Goal: Task Accomplishment & Management: Complete application form

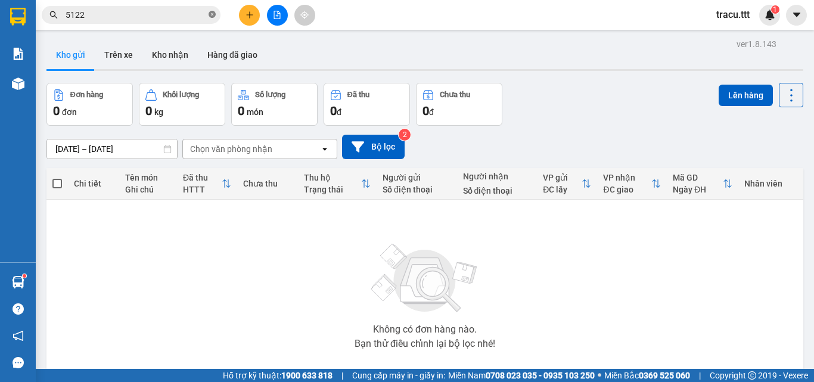
click at [213, 20] on span at bounding box center [211, 15] width 7 height 11
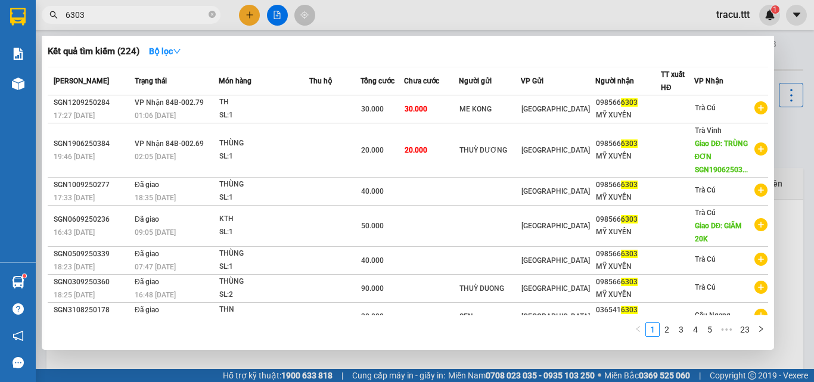
type input "6303"
click at [370, 18] on div at bounding box center [407, 191] width 814 height 382
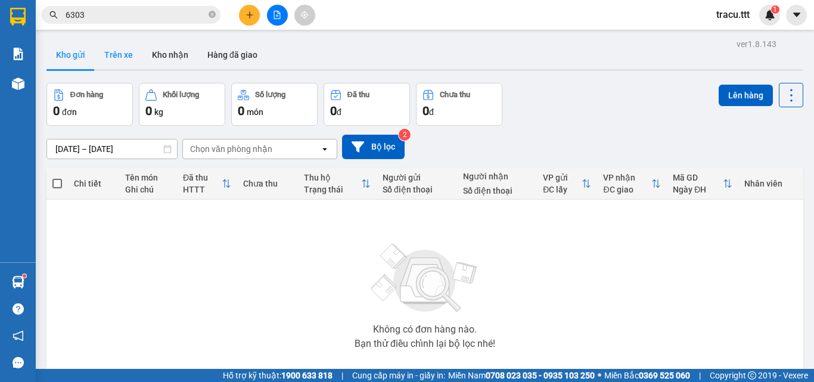
click at [129, 42] on button "Trên xe" at bounding box center [119, 55] width 48 height 29
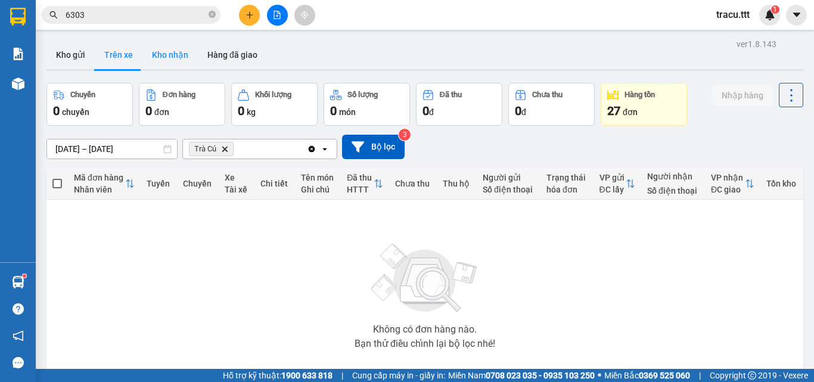
click at [173, 49] on button "Kho nhận" at bounding box center [169, 55] width 55 height 29
type input "[DATE] – [DATE]"
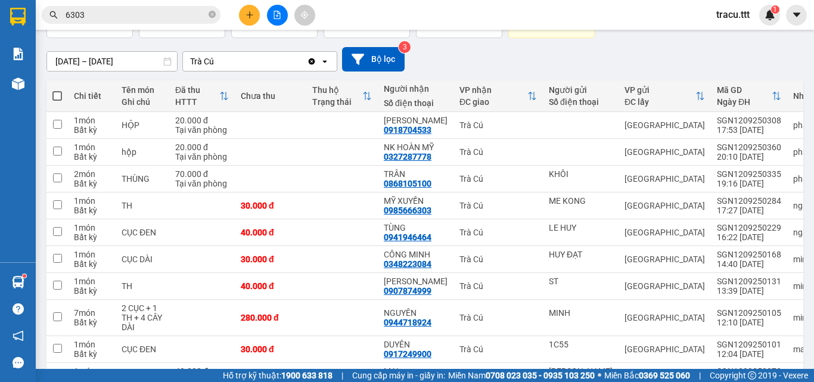
scroll to position [103, 0]
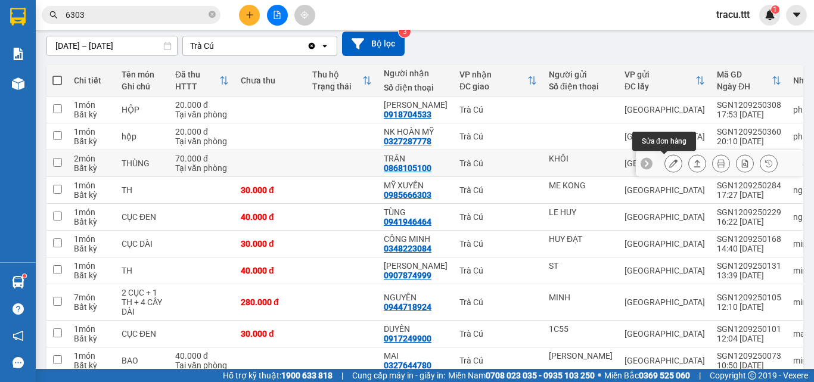
click at [669, 164] on icon at bounding box center [673, 163] width 8 height 8
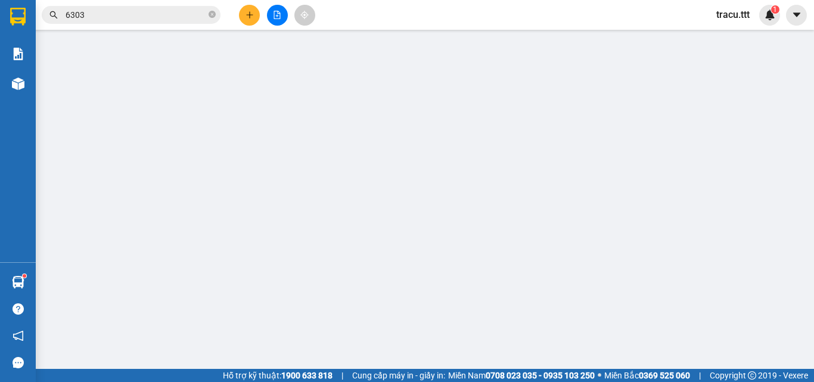
type input "KHÔI"
type input "0868105100"
type input "TRÂN"
type input "70.000"
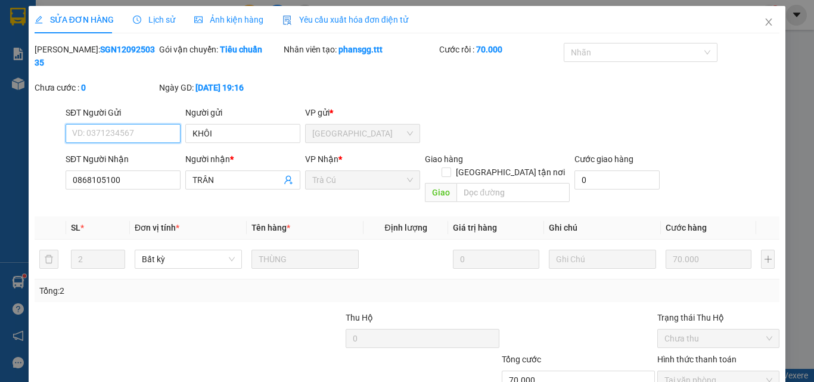
scroll to position [61, 0]
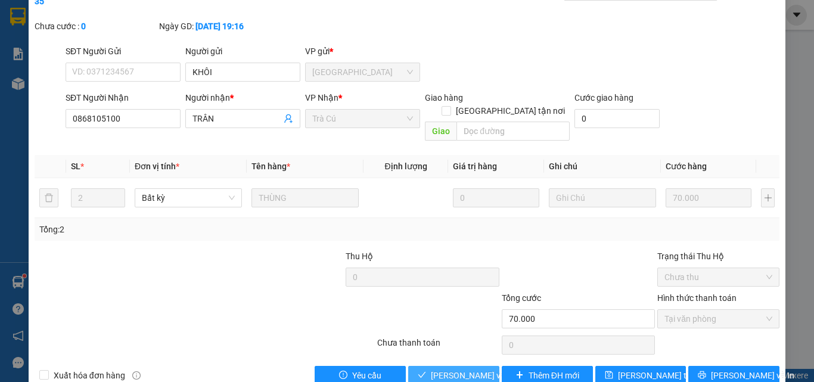
click at [443, 369] on span "[PERSON_NAME] và Giao hàng" at bounding box center [488, 375] width 114 height 13
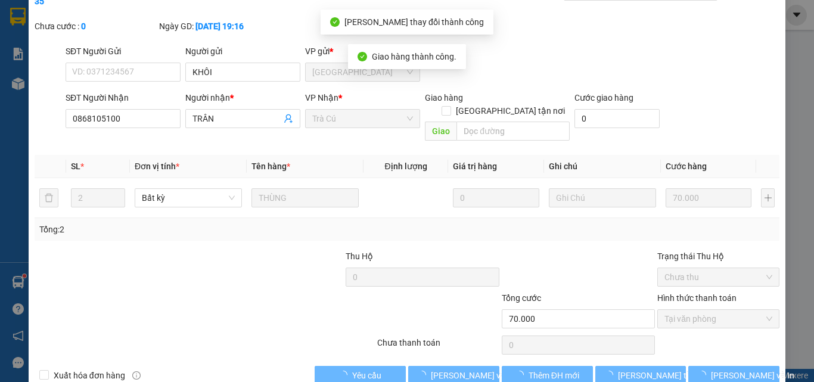
scroll to position [0, 0]
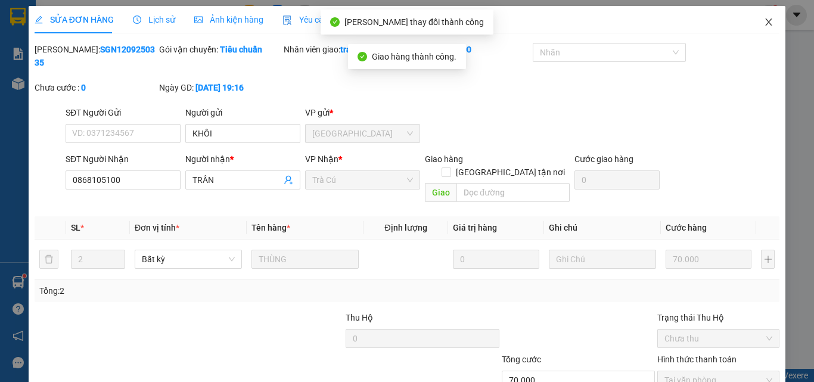
click at [764, 24] on icon "close" at bounding box center [769, 22] width 10 height 10
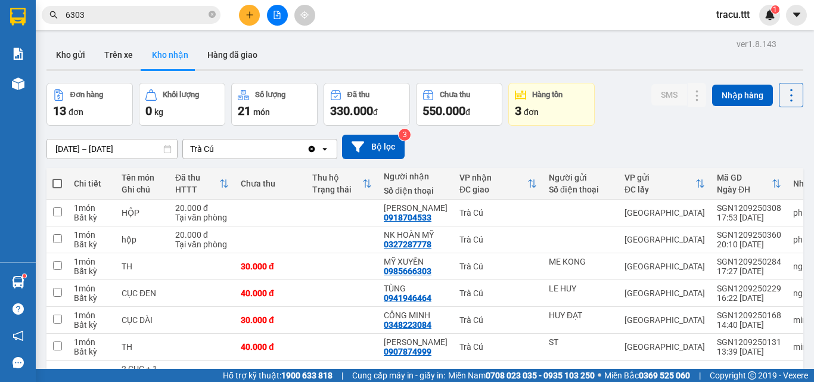
click at [522, 58] on div "Kho gửi Trên xe Kho nhận Hàng đã giao" at bounding box center [424, 57] width 757 height 32
click at [125, 47] on button "Trên xe" at bounding box center [119, 55] width 48 height 29
type input "[DATE] – [DATE]"
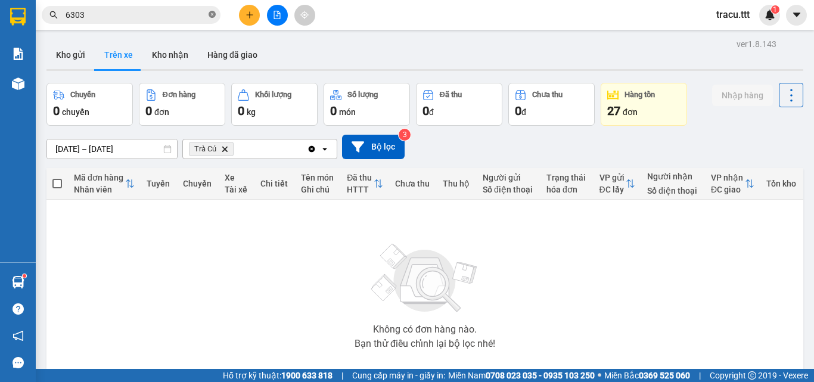
click at [215, 17] on icon "close-circle" at bounding box center [211, 14] width 7 height 7
click at [167, 60] on button "Kho nhận" at bounding box center [169, 55] width 55 height 29
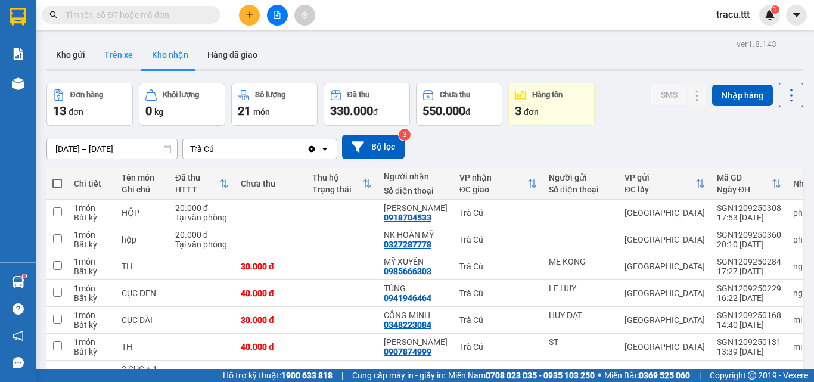
click at [120, 47] on button "Trên xe" at bounding box center [119, 55] width 48 height 29
type input "[DATE] – [DATE]"
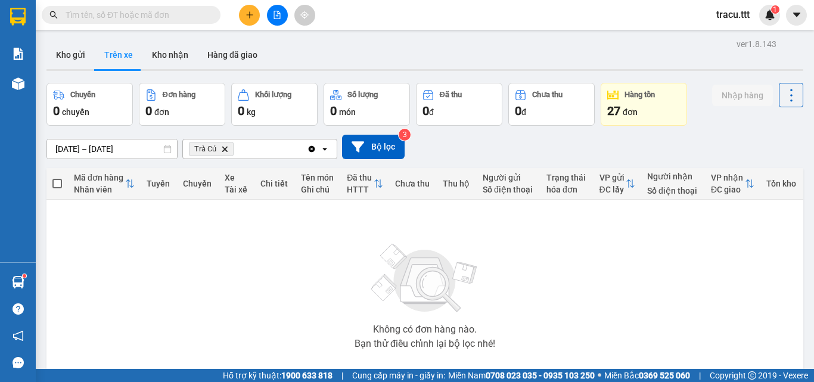
drag, startPoint x: 176, startPoint y: 11, endPoint x: 115, endPoint y: 5, distance: 61.0
click at [175, 11] on input "text" at bounding box center [136, 14] width 141 height 13
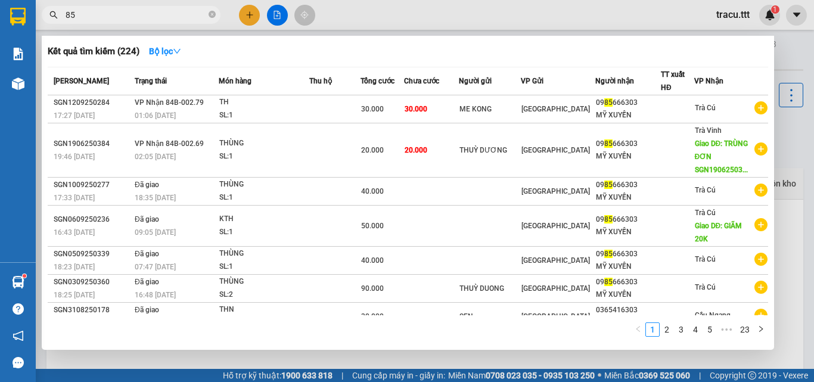
type input "851"
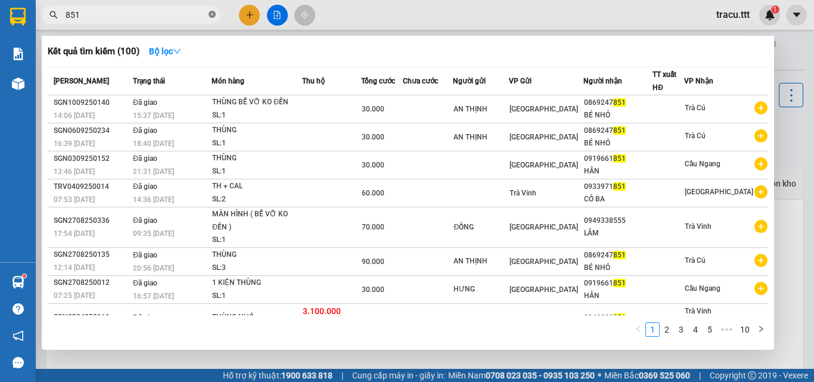
click at [211, 16] on icon "close-circle" at bounding box center [211, 14] width 7 height 7
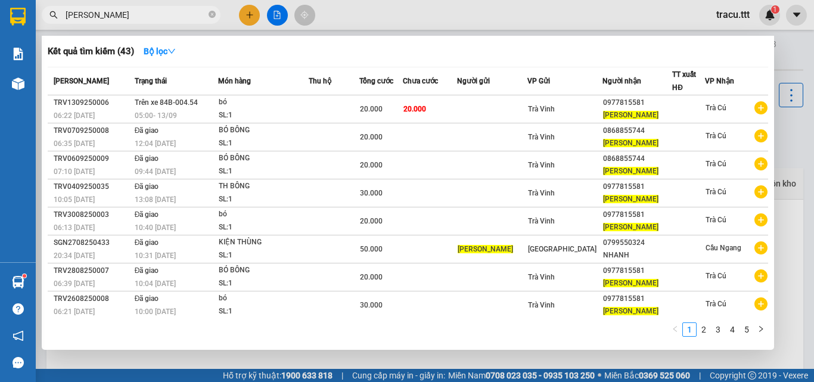
type input "[PERSON_NAME]"
click at [467, 14] on div at bounding box center [407, 191] width 814 height 382
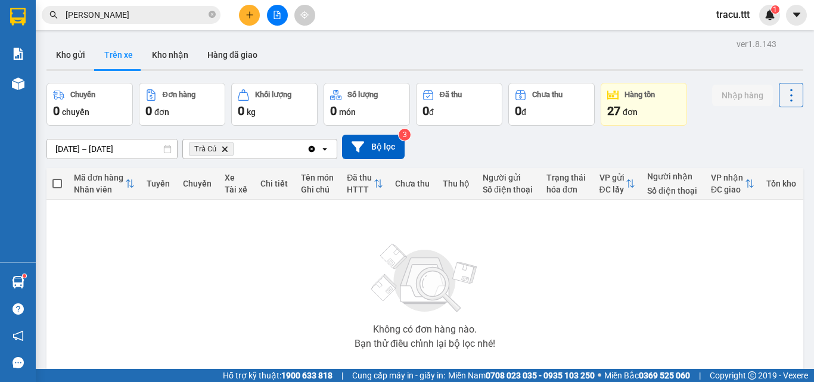
click at [225, 144] on span "Trà Cú Delete" at bounding box center [211, 149] width 45 height 14
click at [222, 150] on icon "Delete" at bounding box center [224, 148] width 7 height 7
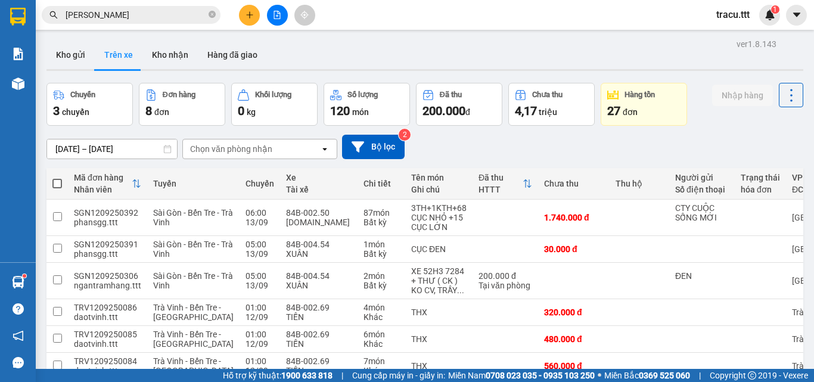
click at [223, 150] on div "Chọn văn phòng nhận" at bounding box center [231, 149] width 82 height 12
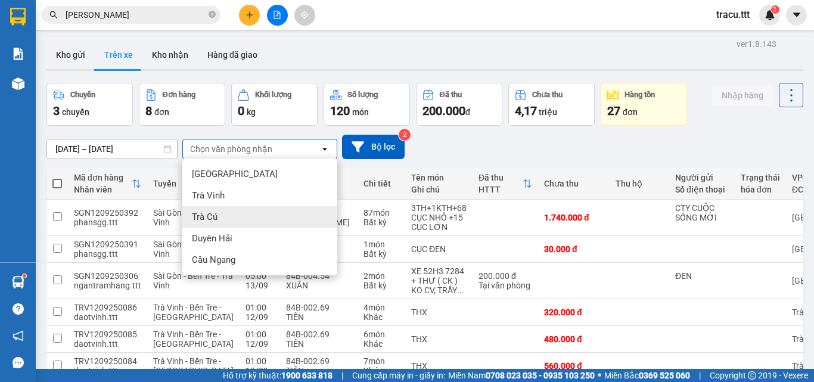
click at [201, 213] on span "Trà Cú" at bounding box center [205, 217] width 26 height 12
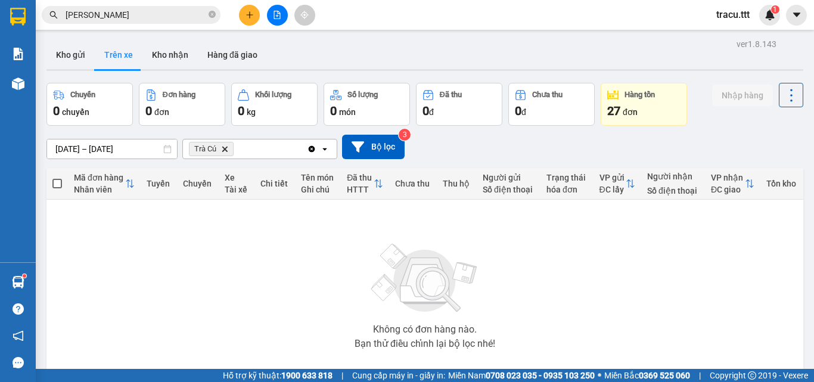
click at [68, 144] on input "[DATE] – [DATE]" at bounding box center [112, 148] width 130 height 19
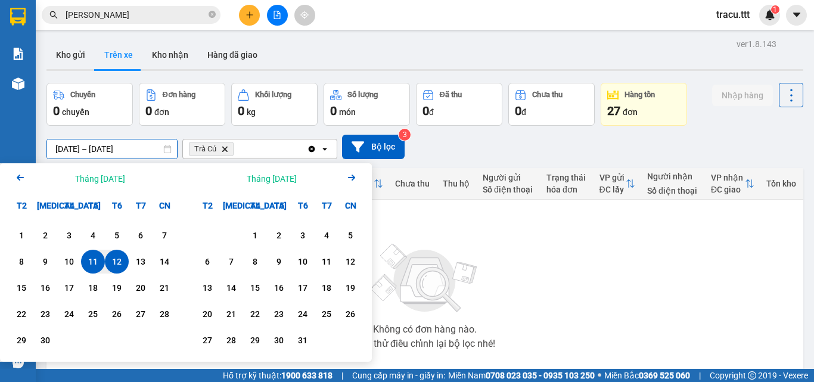
click at [90, 256] on div "11" at bounding box center [93, 261] width 17 height 14
click at [142, 263] on div "13" at bounding box center [140, 261] width 17 height 14
type input "[DATE] – [DATE]"
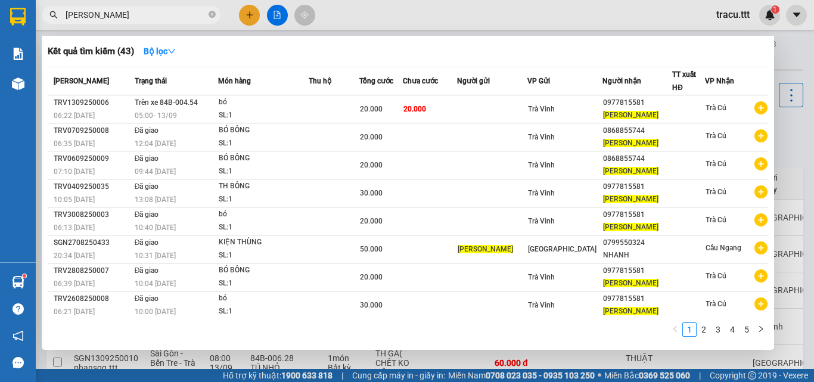
click at [182, 20] on input "[PERSON_NAME]" at bounding box center [136, 14] width 141 height 13
click at [275, 19] on div at bounding box center [407, 191] width 814 height 382
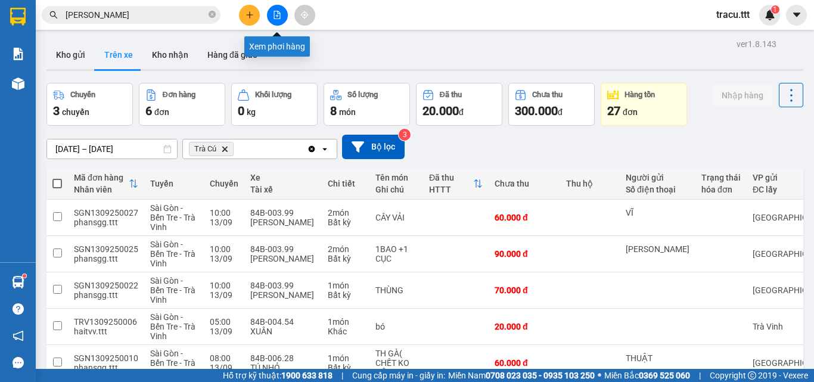
click at [275, 19] on button at bounding box center [277, 15] width 21 height 21
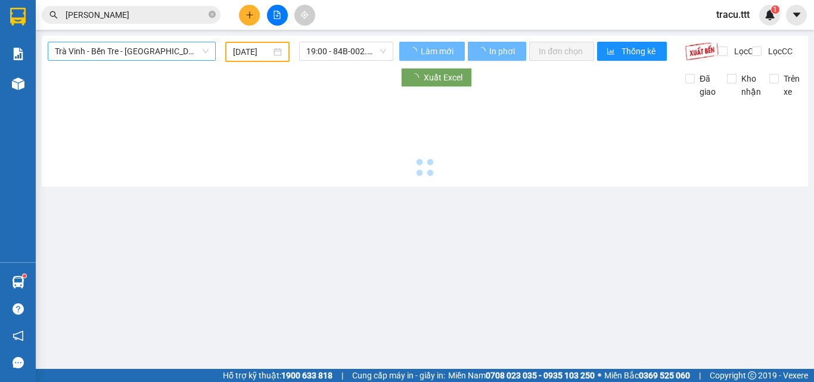
click at [169, 52] on span "Trà Vinh - Bến Tre - [GEOGRAPHIC_DATA]" at bounding box center [132, 51] width 154 height 18
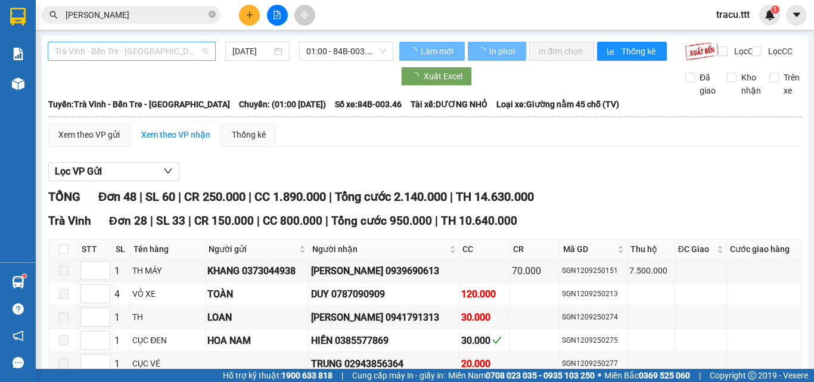
type input "[DATE]"
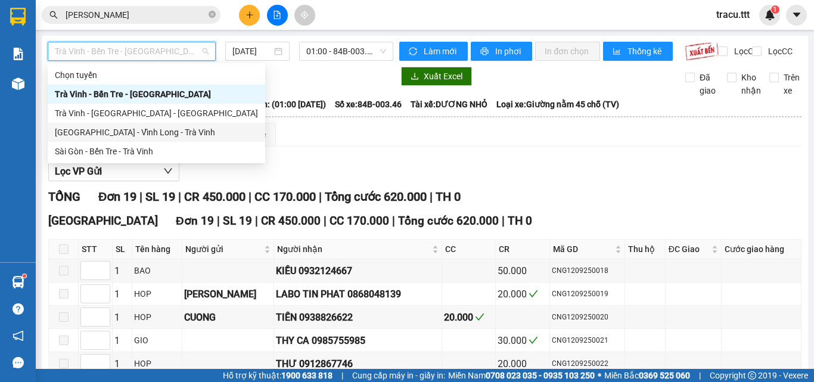
click at [148, 154] on div "Sài Gòn - Bến Tre - Trà Vinh" at bounding box center [156, 151] width 203 height 13
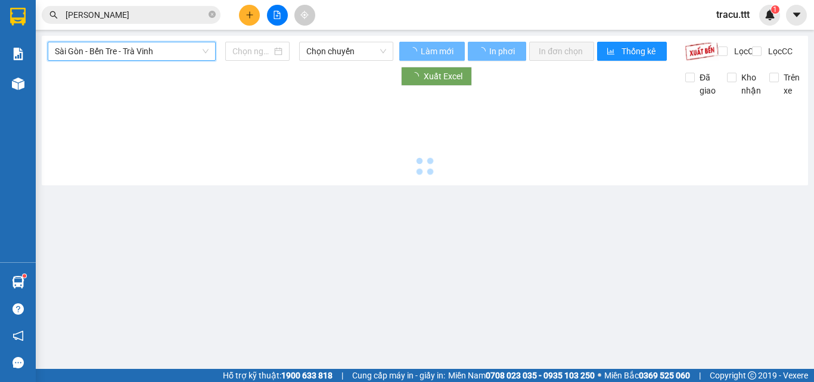
type input "[DATE]"
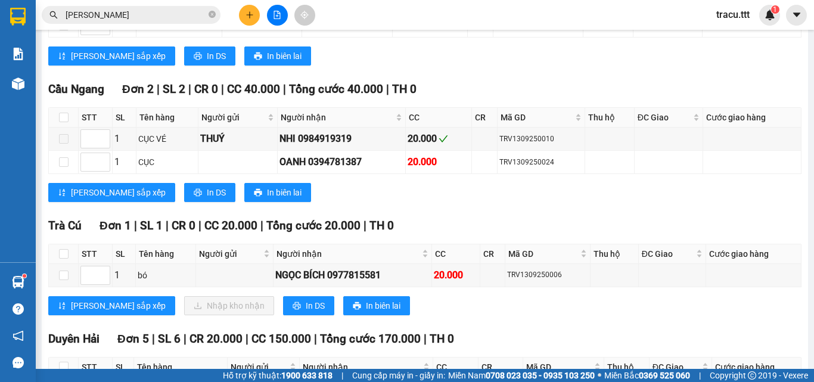
scroll to position [412, 0]
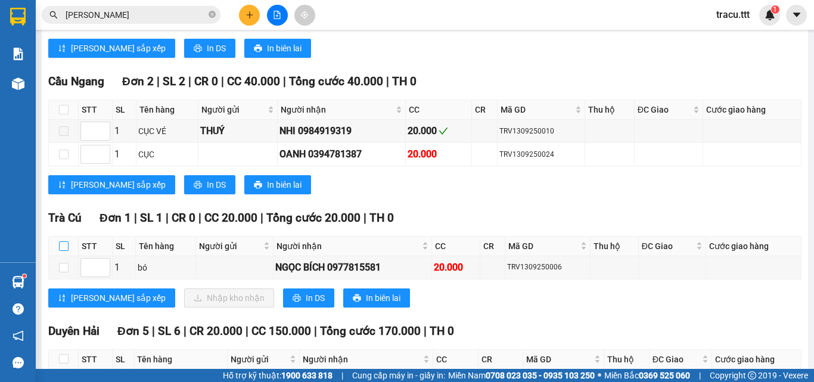
drag, startPoint x: 67, startPoint y: 253, endPoint x: 74, endPoint y: 257, distance: 8.1
click at [67, 251] on input "checkbox" at bounding box center [64, 246] width 10 height 10
checkbox input "true"
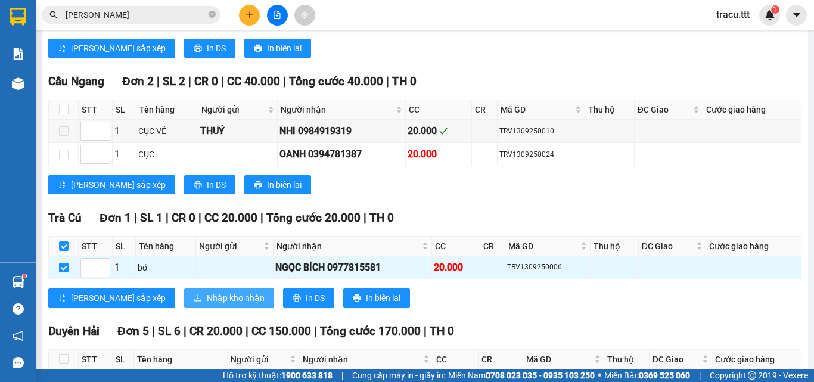
click at [207, 304] on span "Nhập kho nhận" at bounding box center [236, 297] width 58 height 13
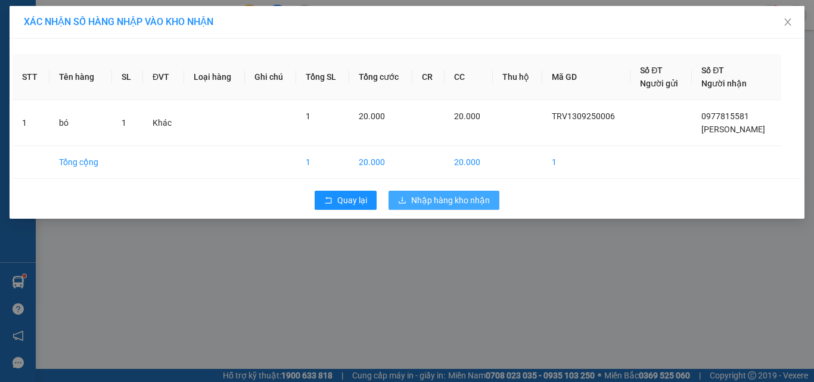
click at [457, 202] on span "Nhập hàng kho nhận" at bounding box center [450, 200] width 79 height 13
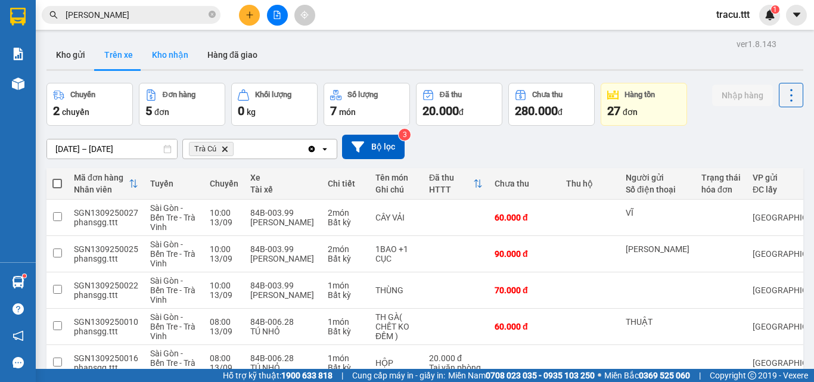
click at [177, 55] on button "Kho nhận" at bounding box center [169, 55] width 55 height 29
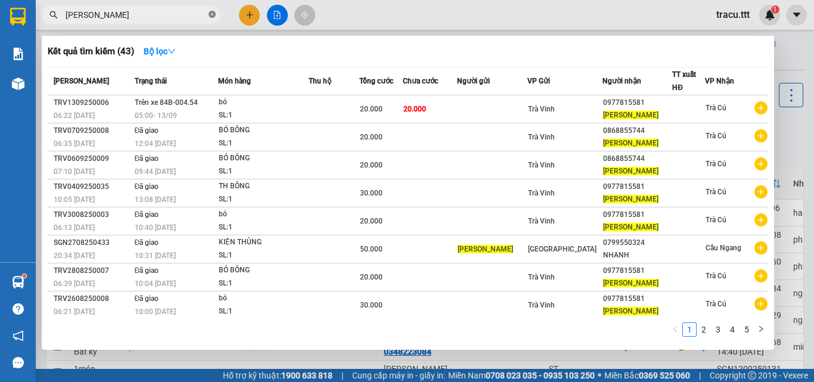
click at [211, 17] on icon "close-circle" at bounding box center [211, 14] width 7 height 7
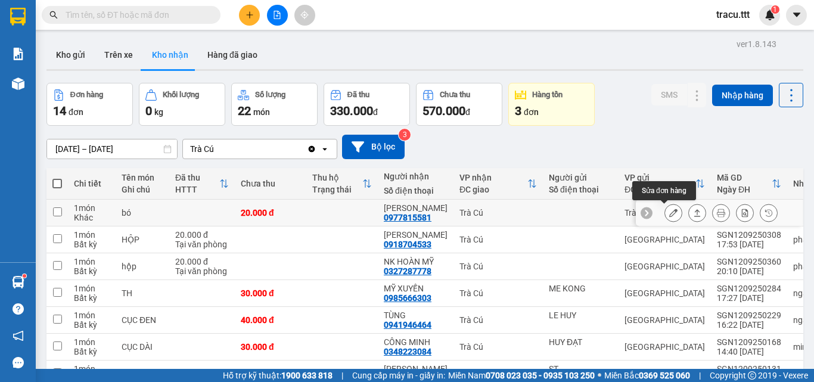
click at [669, 213] on button at bounding box center [673, 213] width 17 height 21
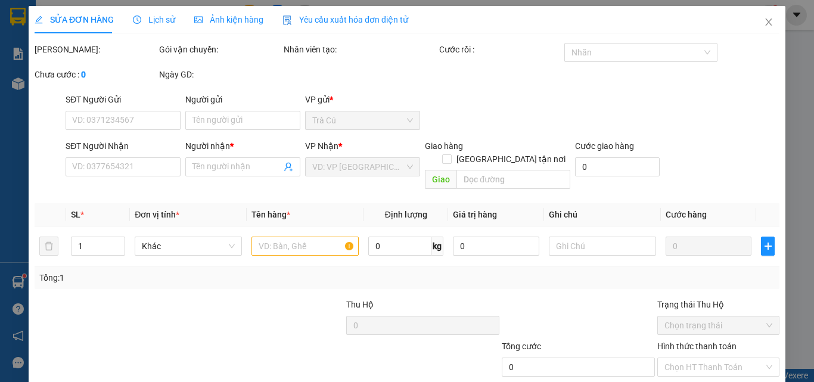
type input "0977815581"
type input "[PERSON_NAME]"
type input "20.000"
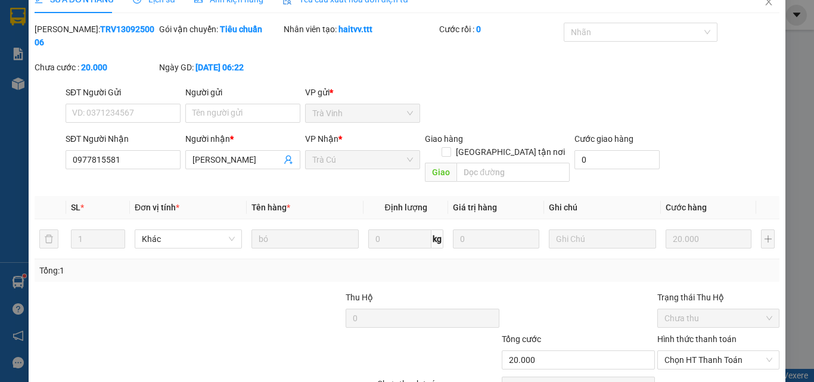
scroll to position [61, 0]
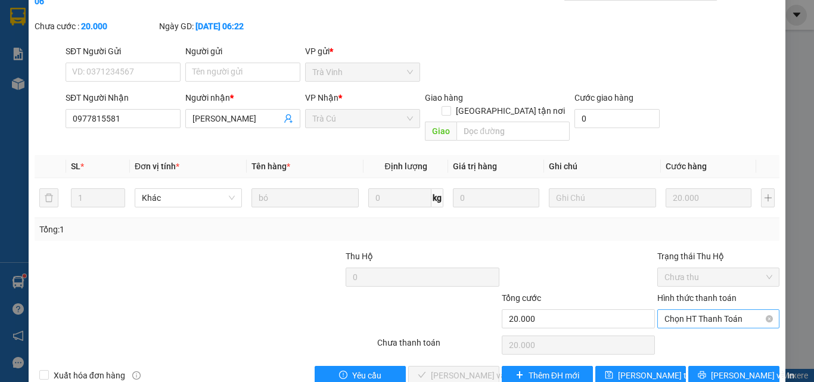
click at [703, 310] on span "Chọn HT Thanh Toán" at bounding box center [718, 319] width 108 height 18
click at [695, 316] on div "Tại văn phòng" at bounding box center [711, 316] width 107 height 13
type input "0"
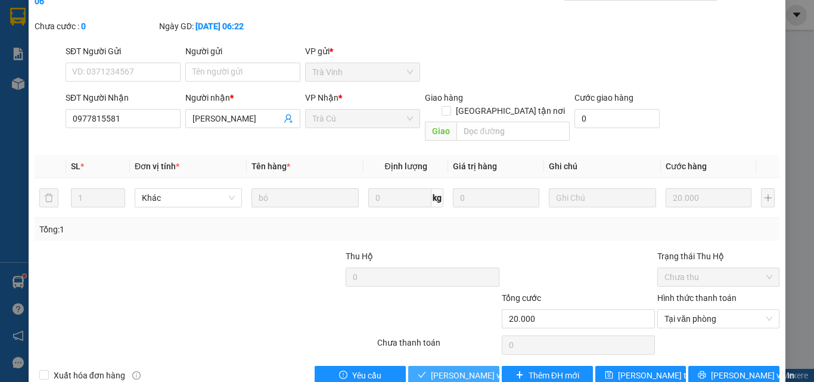
drag, startPoint x: 445, startPoint y: 341, endPoint x: 482, endPoint y: 381, distance: 53.9
click at [446, 366] on button "[PERSON_NAME] và Giao hàng" at bounding box center [453, 375] width 91 height 19
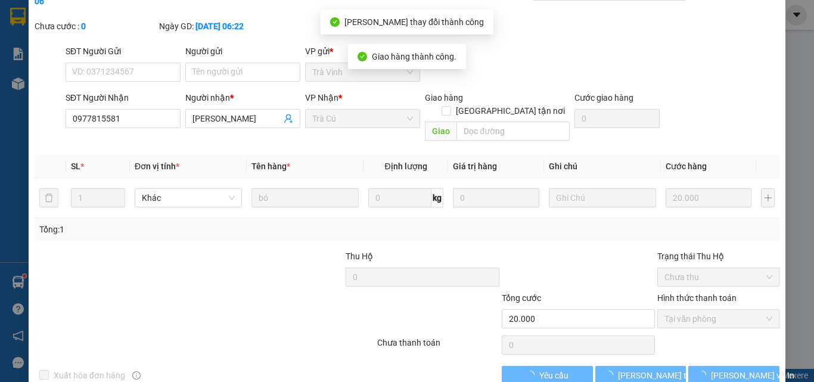
scroll to position [0, 0]
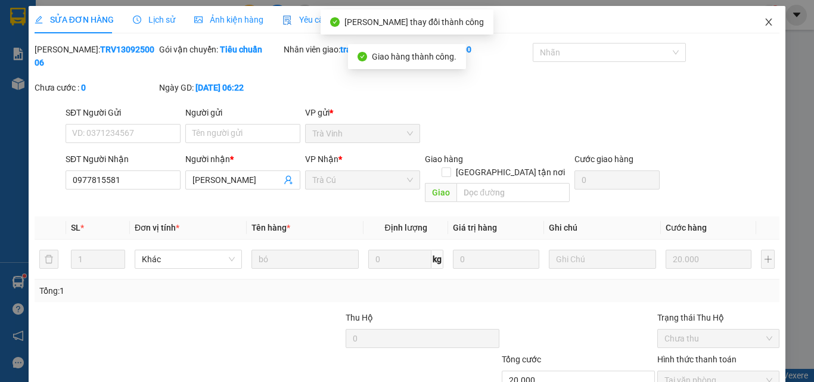
click at [758, 15] on span "Close" at bounding box center [768, 22] width 33 height 33
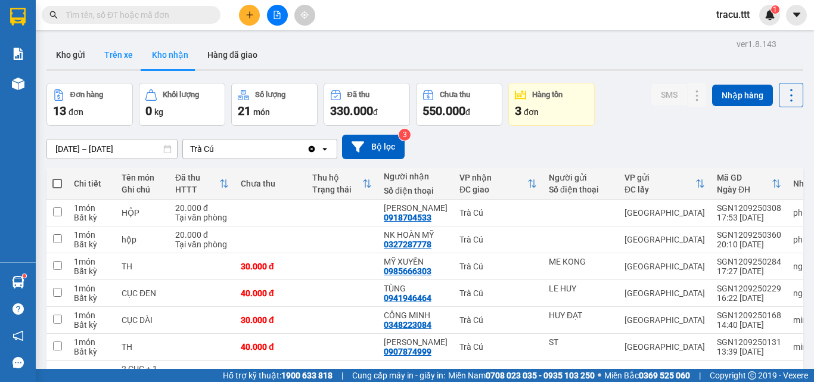
click at [118, 52] on button "Trên xe" at bounding box center [119, 55] width 48 height 29
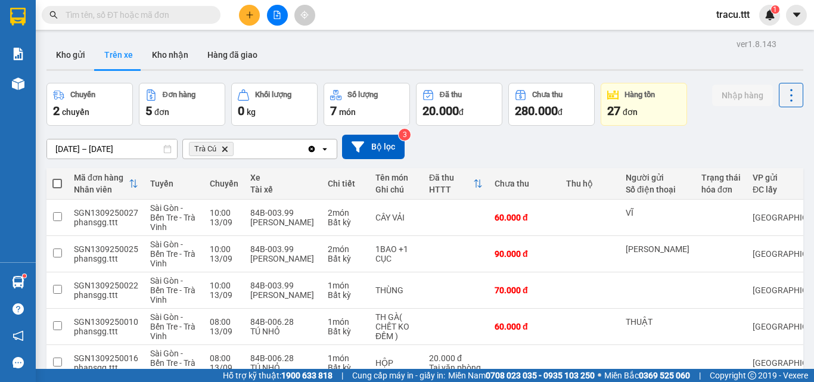
scroll to position [66, 0]
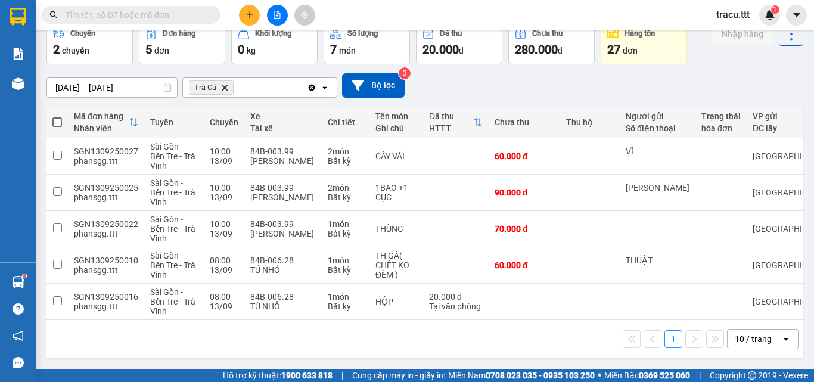
click at [179, 11] on input "text" at bounding box center [136, 14] width 141 height 13
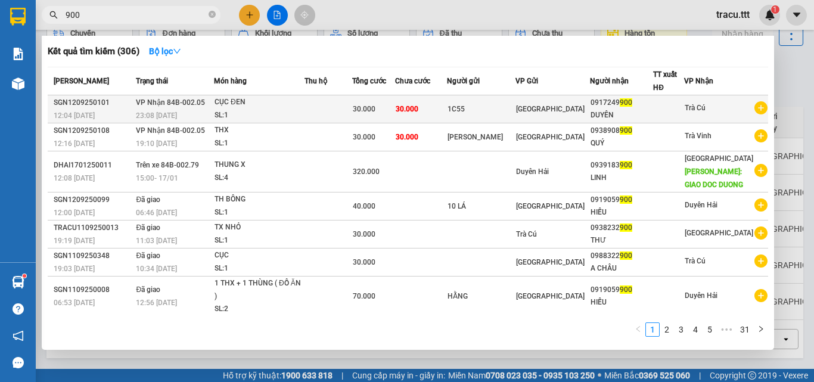
type input "900"
click at [387, 101] on td "30.000" at bounding box center [373, 109] width 43 height 28
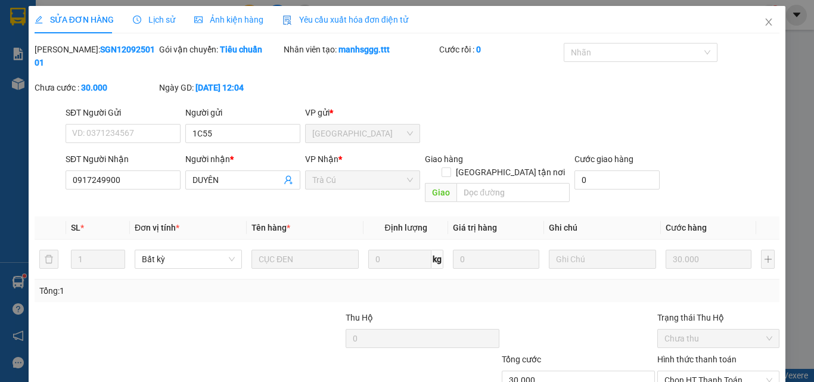
type input "1C55"
type input "0917249900"
type input "DUYÊN"
type input "30.000"
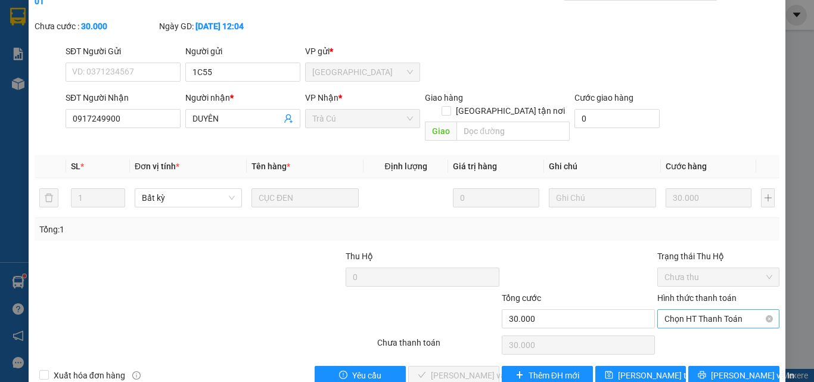
click at [677, 310] on span "Chọn HT Thanh Toán" at bounding box center [718, 319] width 108 height 18
click at [673, 320] on div "Tại văn phòng" at bounding box center [711, 316] width 107 height 13
type input "0"
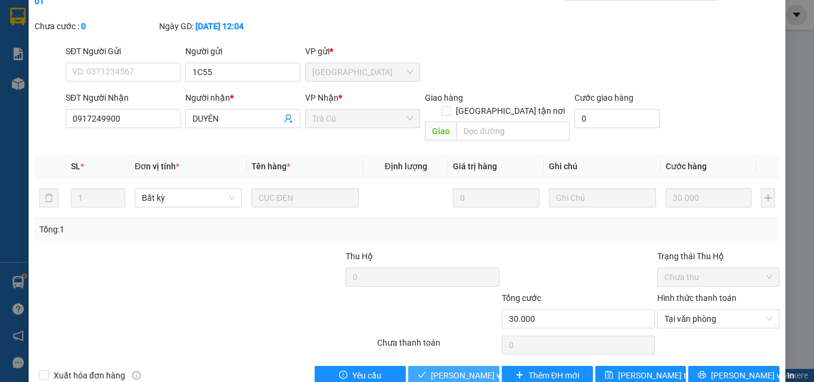
click at [452, 369] on span "[PERSON_NAME] và Giao hàng" at bounding box center [488, 375] width 114 height 13
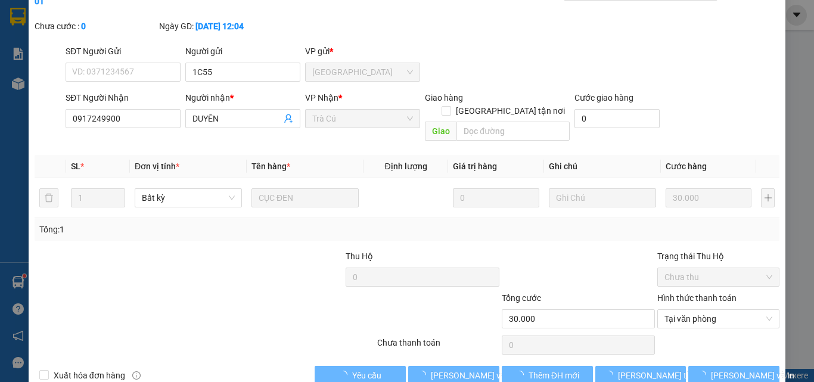
scroll to position [0, 0]
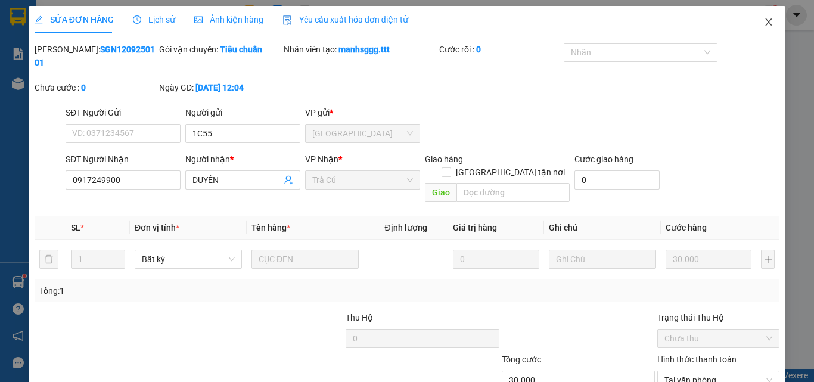
click at [764, 24] on icon "close" at bounding box center [769, 22] width 10 height 10
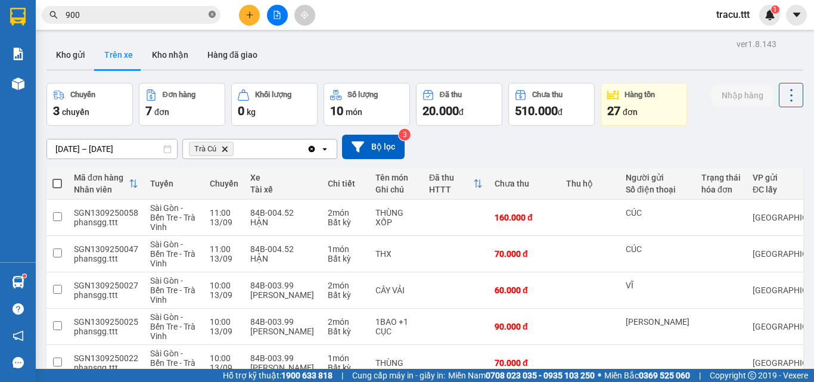
click at [213, 15] on icon "close-circle" at bounding box center [211, 14] width 7 height 7
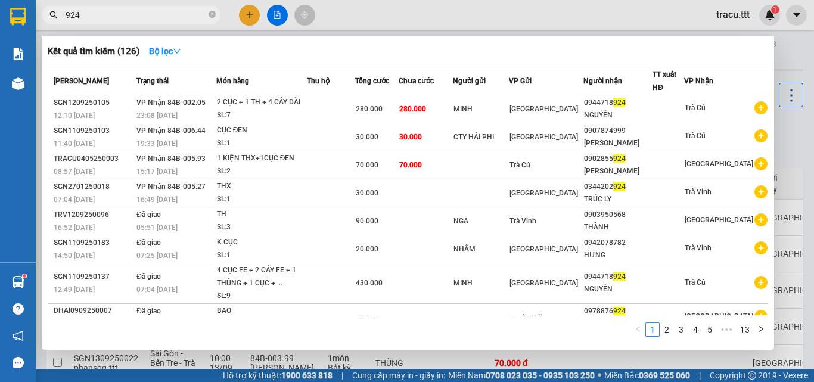
type input "924"
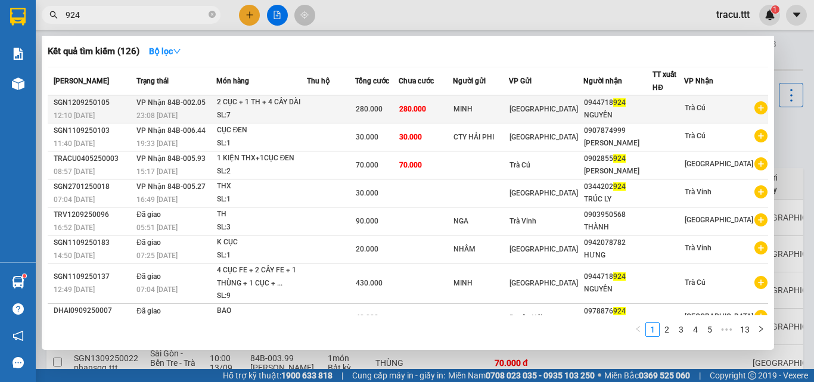
click at [355, 111] on td at bounding box center [331, 109] width 48 height 28
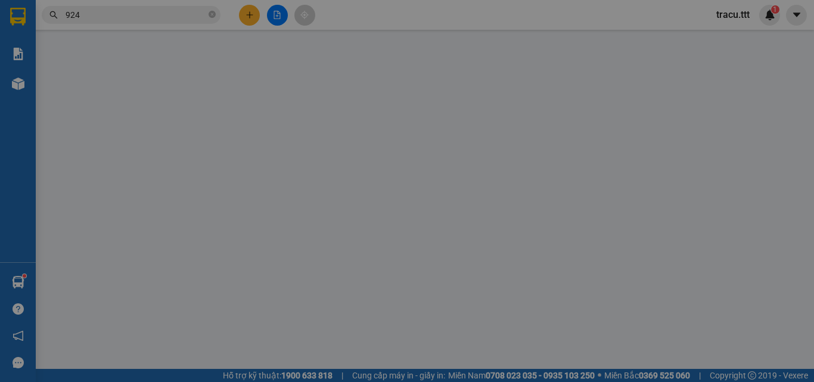
type input "MINH"
type input "0944718924"
type input "NGUYÊN"
type input "280.000"
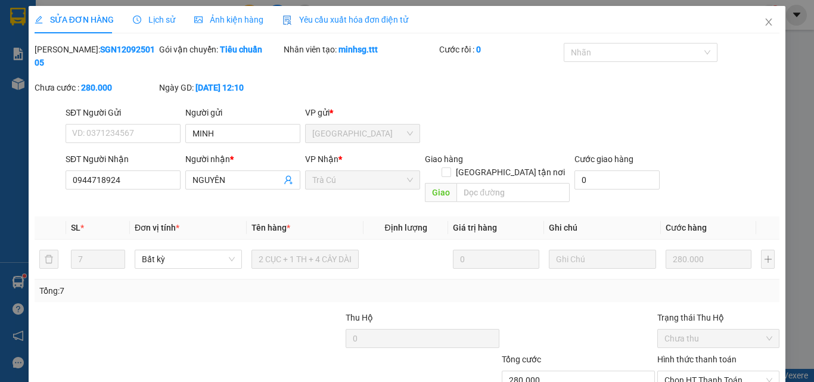
scroll to position [61, 0]
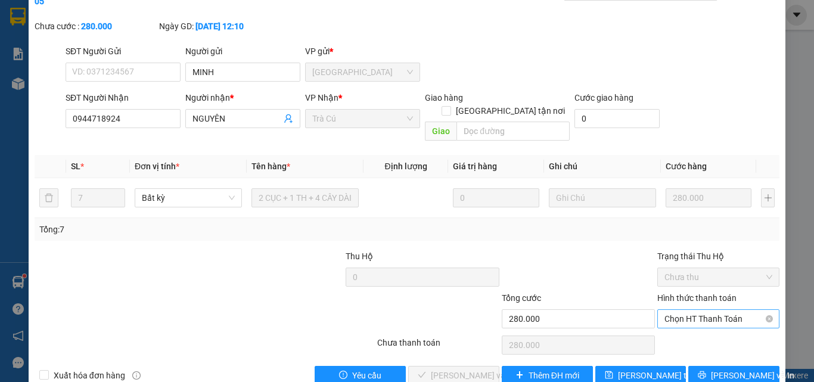
click at [739, 310] on span "Chọn HT Thanh Toán" at bounding box center [718, 319] width 108 height 18
click at [722, 314] on div "Tại văn phòng" at bounding box center [711, 316] width 107 height 13
type input "0"
click at [455, 369] on span "[PERSON_NAME] và Giao hàng" at bounding box center [488, 375] width 114 height 13
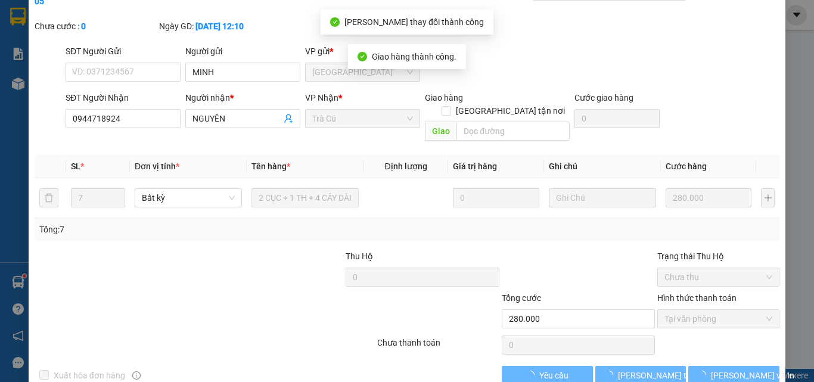
scroll to position [0, 0]
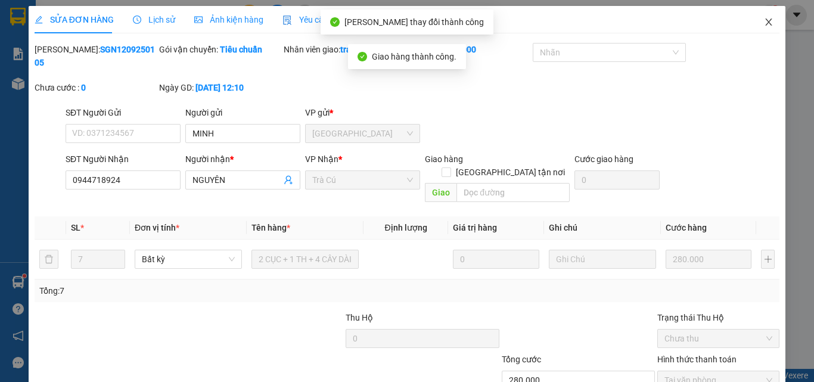
click at [764, 20] on icon "close" at bounding box center [769, 22] width 10 height 10
